Goal: Task Accomplishment & Management: Manage account settings

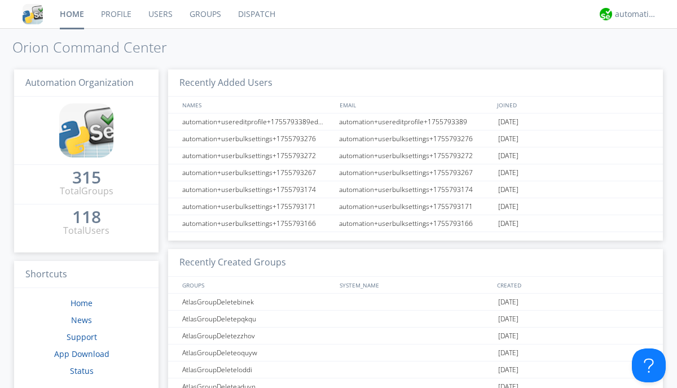
click at [160, 14] on link "Users" at bounding box center [160, 14] width 41 height 28
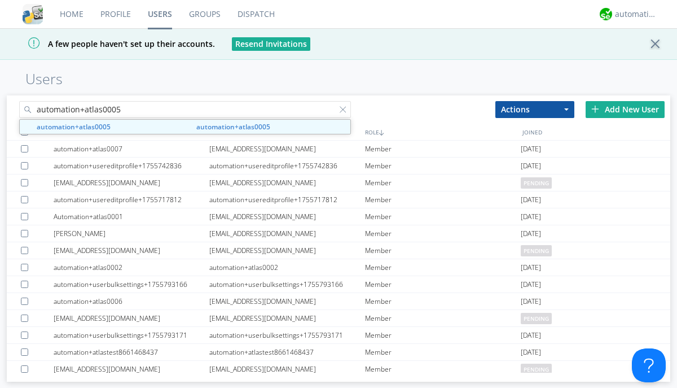
type input "automation+atlas0005"
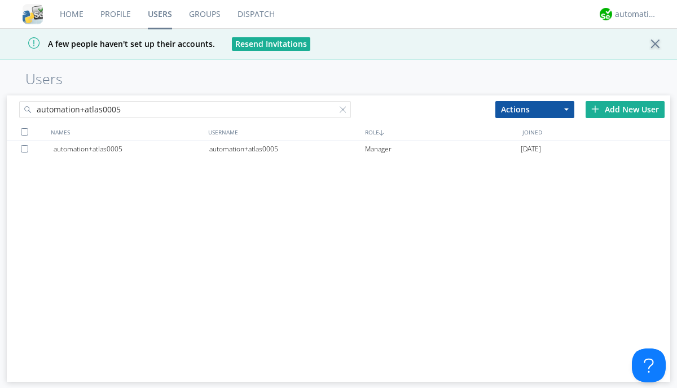
click at [287, 148] on div "automation+atlas0005" at bounding box center [287, 148] width 156 height 17
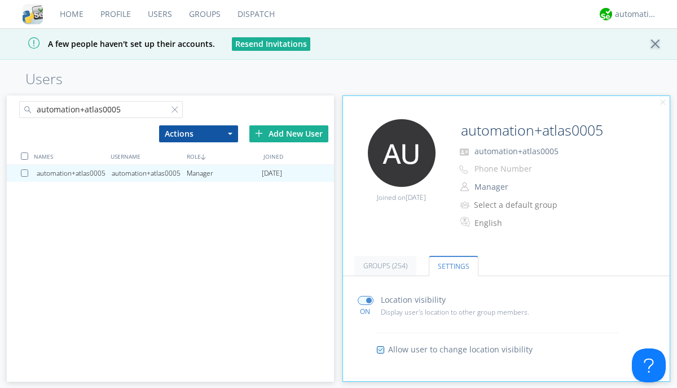
click at [0, 0] on input "radio" at bounding box center [0, 0] width 0 height 0
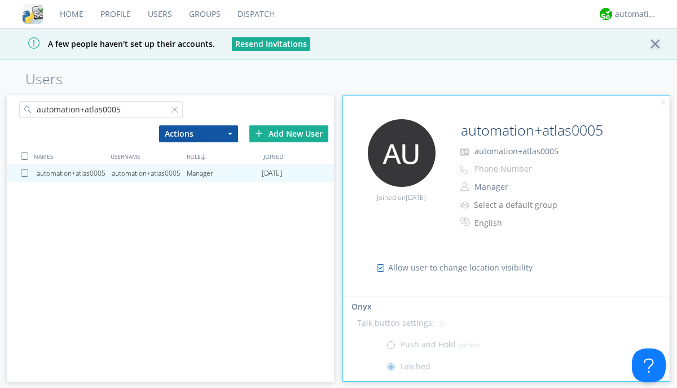
click at [393, 348] on span at bounding box center [393, 347] width 14 height 14
click at [0, 0] on input "radio" at bounding box center [0, 0] width 0 height 0
click at [633, 14] on div "automation+atlas" at bounding box center [636, 13] width 42 height 11
